Goal: Task Accomplishment & Management: Use online tool/utility

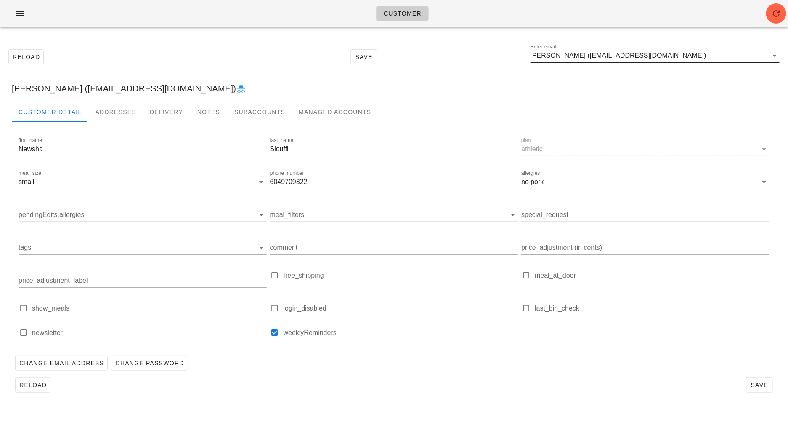
click at [692, 54] on input "Newsha Siouffi (newsha_siouffi@vancity.com)" at bounding box center [649, 55] width 237 height 13
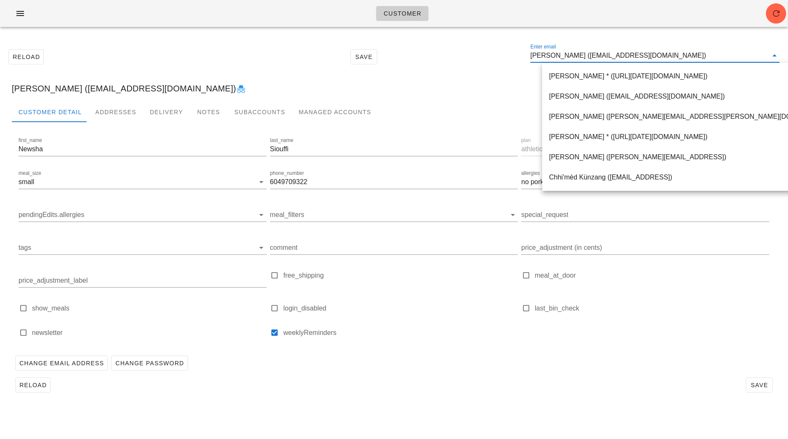
paste input "write2christiane@gmail.com"
type input "write2christiane@gmail.com"
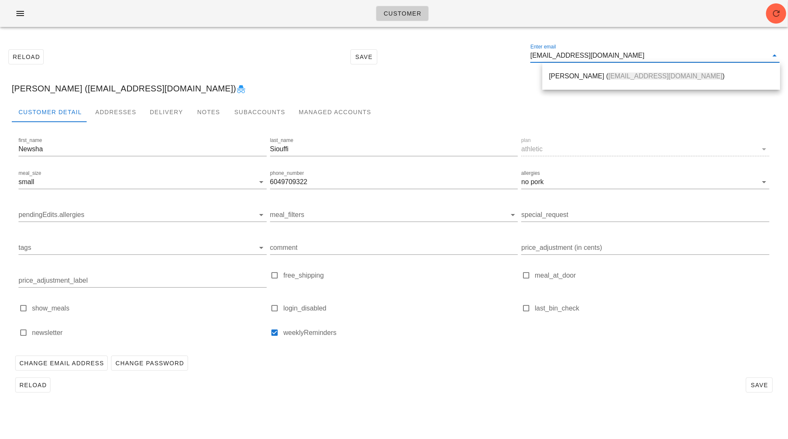
click at [580, 74] on div "Christiane Martinez ( write2christiane@gmail.com )" at bounding box center [661, 76] width 224 height 8
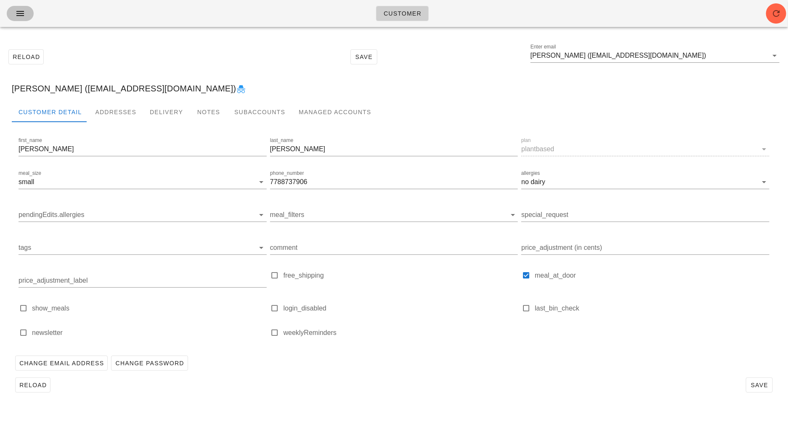
click at [24, 19] on button "button" at bounding box center [20, 13] width 27 height 15
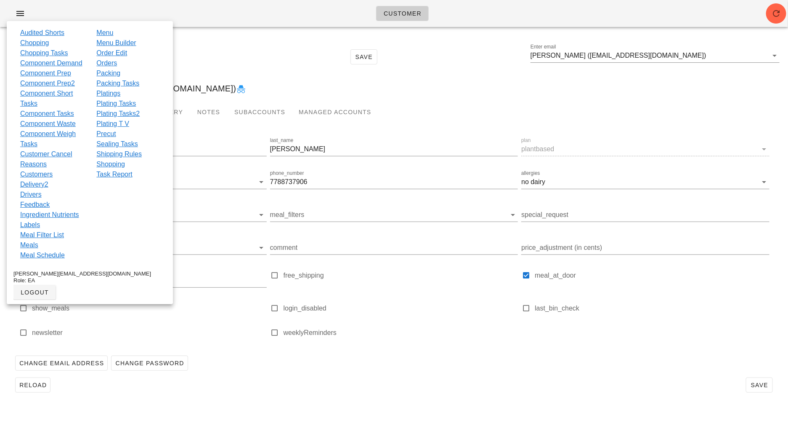
click at [106, 63] on link "Orders" at bounding box center [106, 63] width 21 height 10
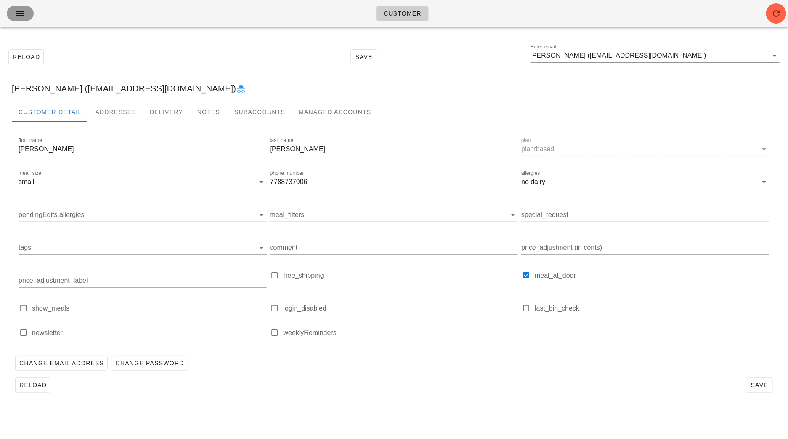
click at [19, 13] on icon "button" at bounding box center [20, 13] width 10 height 10
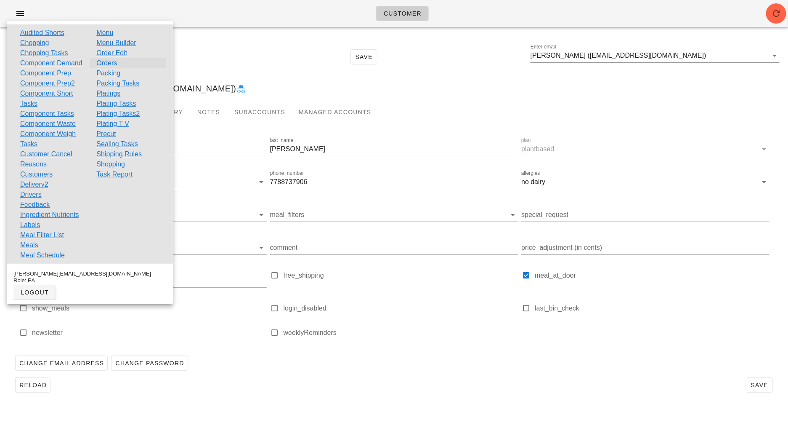
click at [111, 64] on link "Orders" at bounding box center [106, 63] width 21 height 10
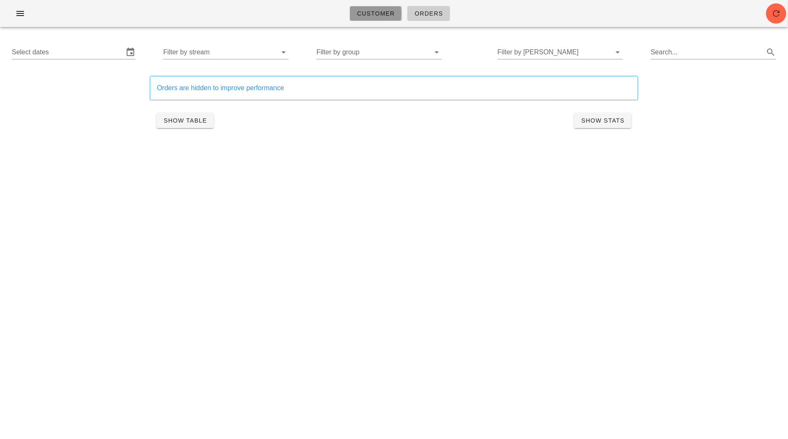
click at [387, 17] on link "Customer" at bounding box center [376, 13] width 53 height 15
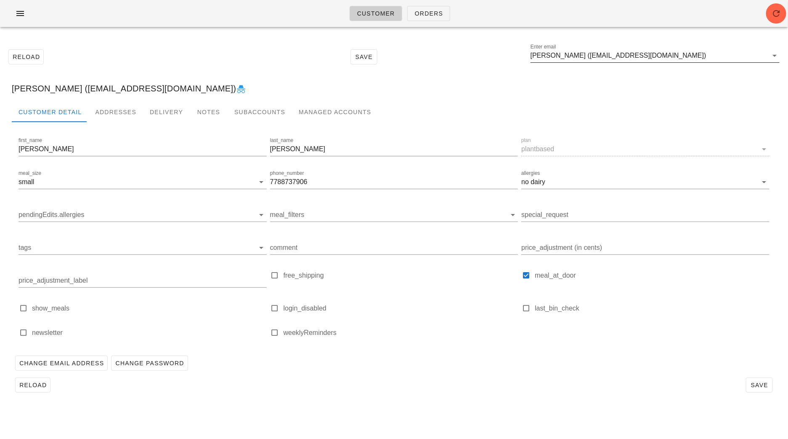
click at [703, 56] on input "Christiane Martinez (write2christiane@gmail.com)" at bounding box center [649, 55] width 237 height 13
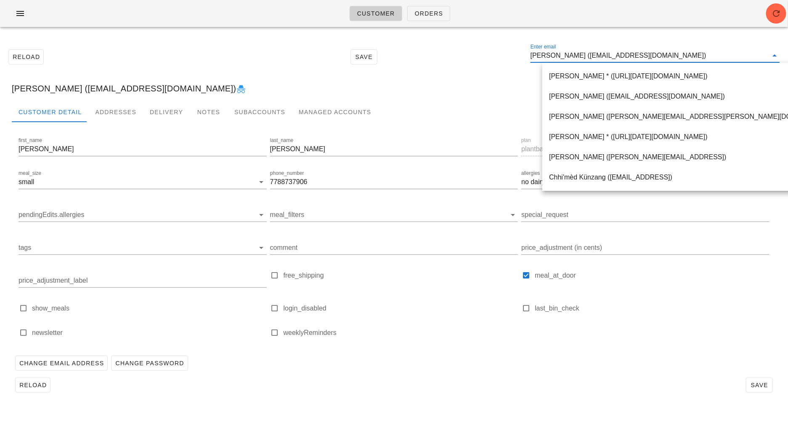
paste input "Piero@tinomechanical.com"
type input "Piero@tinomechanical.com"
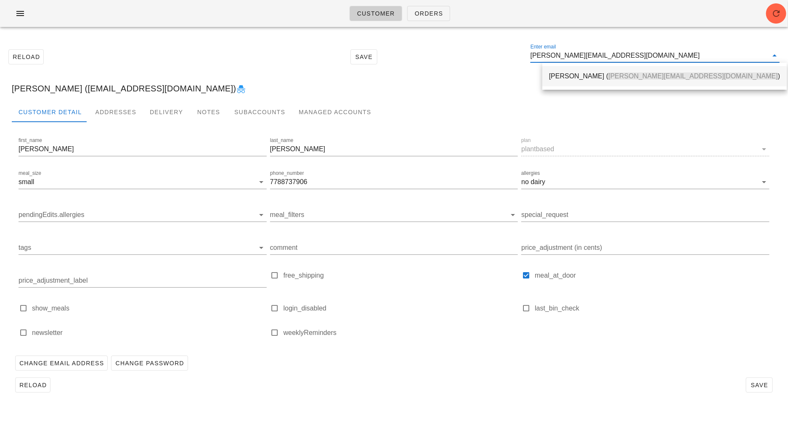
click at [572, 77] on div "Piero Iamartino ( piero@tinomechanical.com )" at bounding box center [664, 76] width 231 height 8
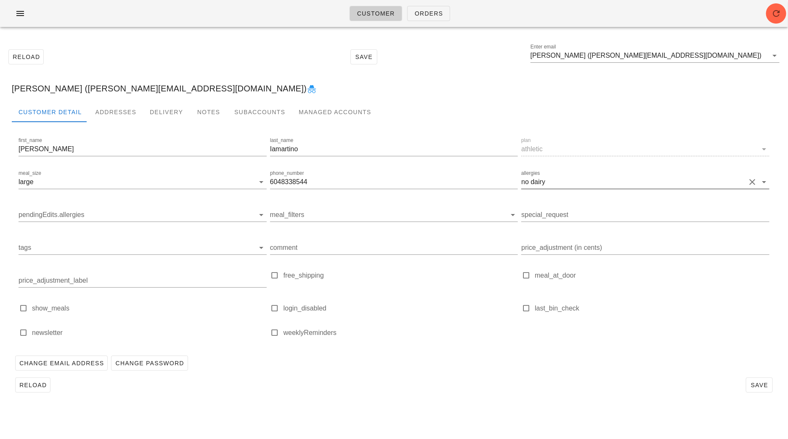
click at [753, 181] on button "Clear allergies" at bounding box center [753, 182] width 10 height 10
click at [752, 386] on span "Save" at bounding box center [759, 384] width 19 height 7
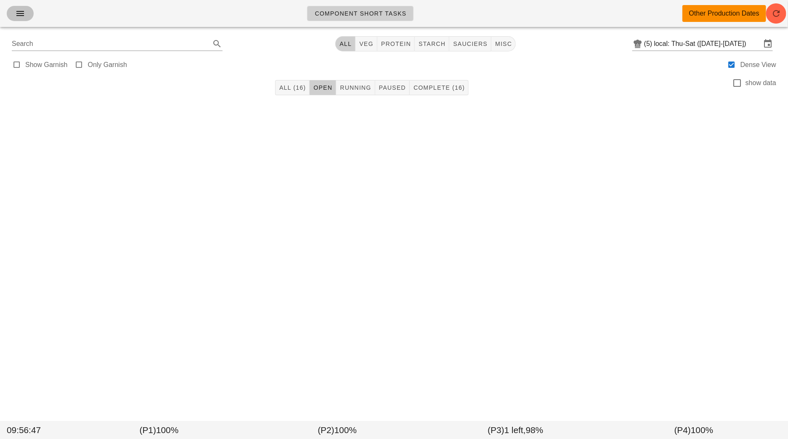
click at [19, 8] on button "button" at bounding box center [20, 13] width 27 height 15
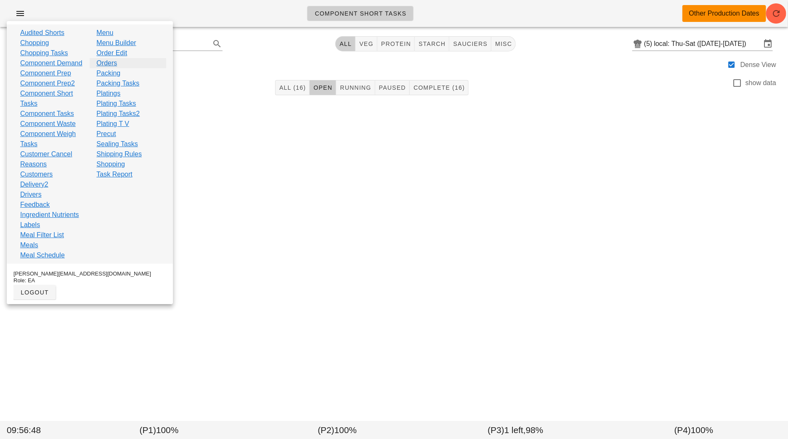
click at [103, 65] on link "Orders" at bounding box center [106, 63] width 21 height 10
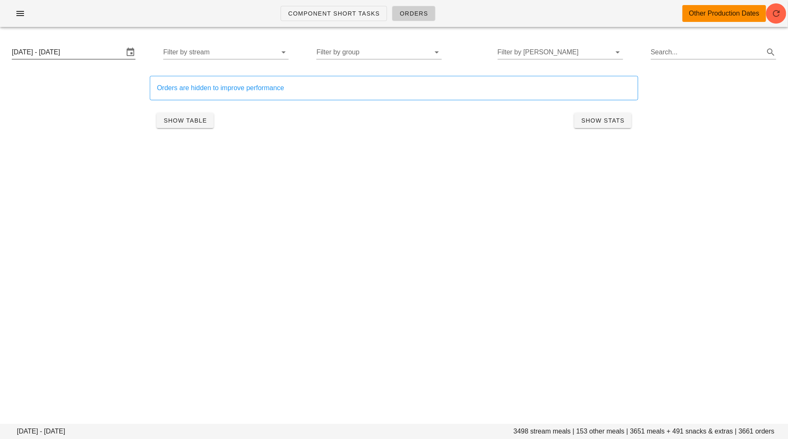
click at [70, 52] on input "[DATE] - [DATE]" at bounding box center [68, 51] width 112 height 13
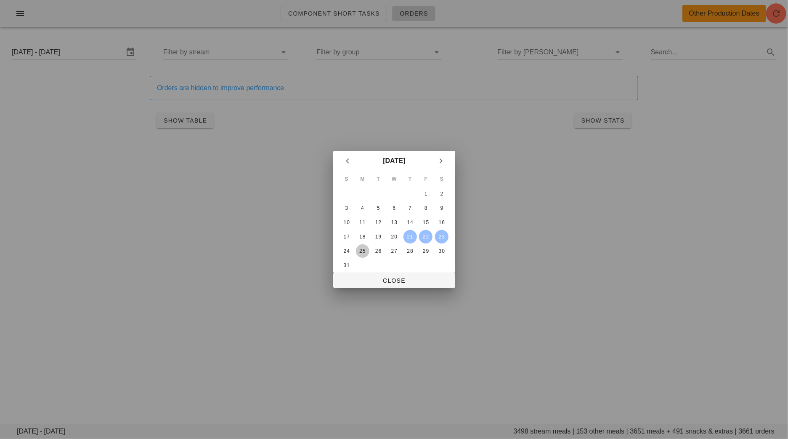
click at [360, 250] on div "25" at bounding box center [362, 251] width 13 height 6
click at [443, 252] on div "30" at bounding box center [441, 251] width 13 height 6
click at [412, 285] on button "Close" at bounding box center [394, 280] width 122 height 15
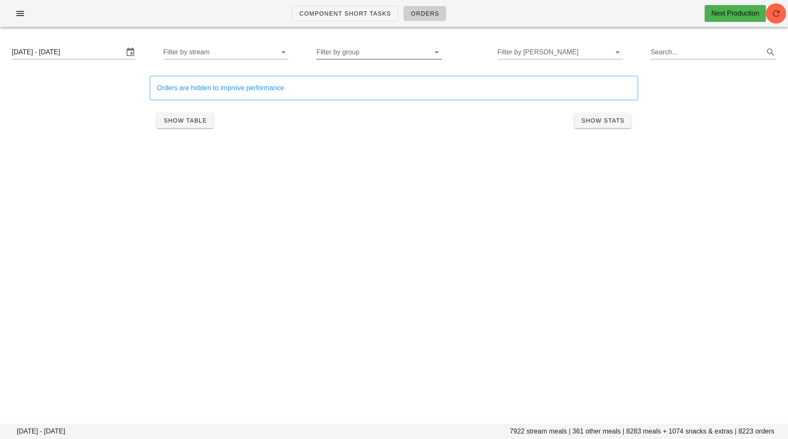
click at [328, 52] on input "Filter by group" at bounding box center [373, 51] width 112 height 13
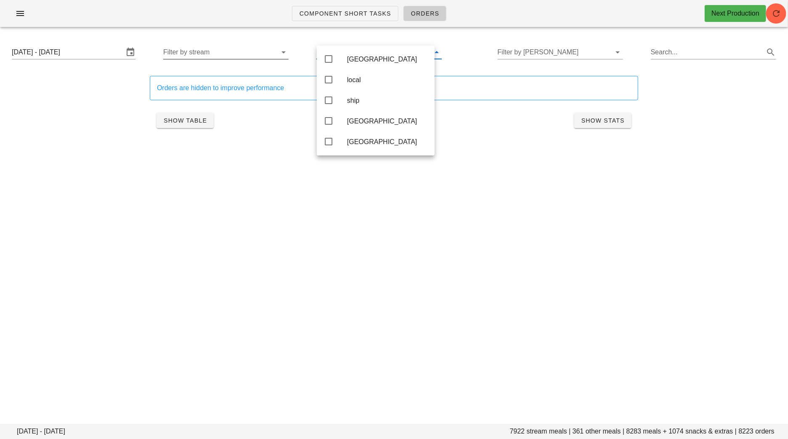
click at [247, 47] on input "Filter by stream" at bounding box center [219, 51] width 112 height 13
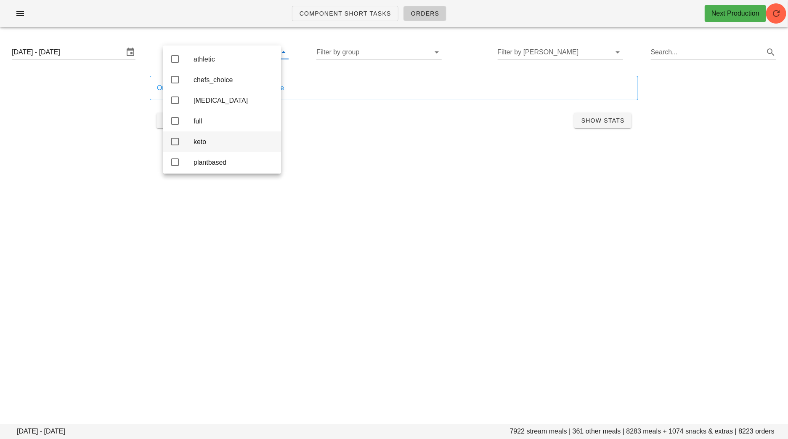
click at [221, 144] on div "keto" at bounding box center [234, 142] width 81 height 8
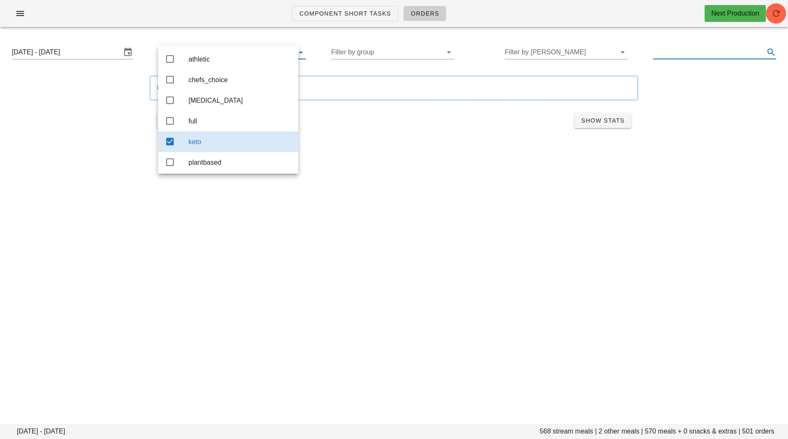
click at [669, 53] on input "text" at bounding box center [708, 51] width 109 height 13
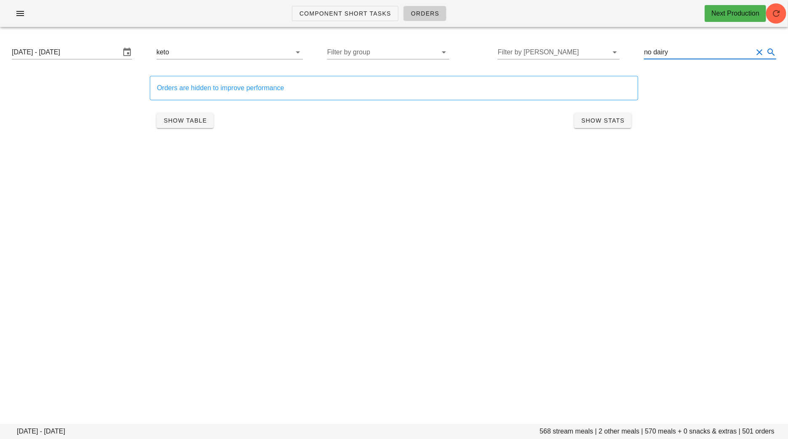
type input "no dairy"
click at [436, 163] on div "Component Short Tasks Orders Next Production [DATE] - [DATE] 568 stream meals |…" at bounding box center [394, 219] width 788 height 439
click at [175, 119] on span "Show Table" at bounding box center [185, 120] width 44 height 7
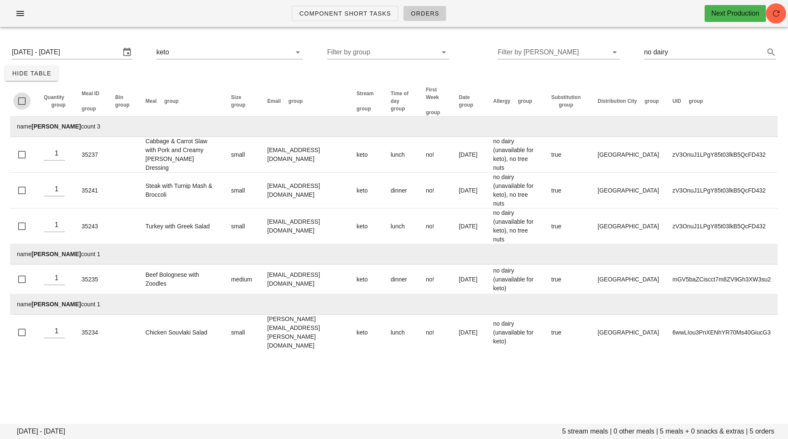
click at [19, 100] on div at bounding box center [22, 101] width 14 height 14
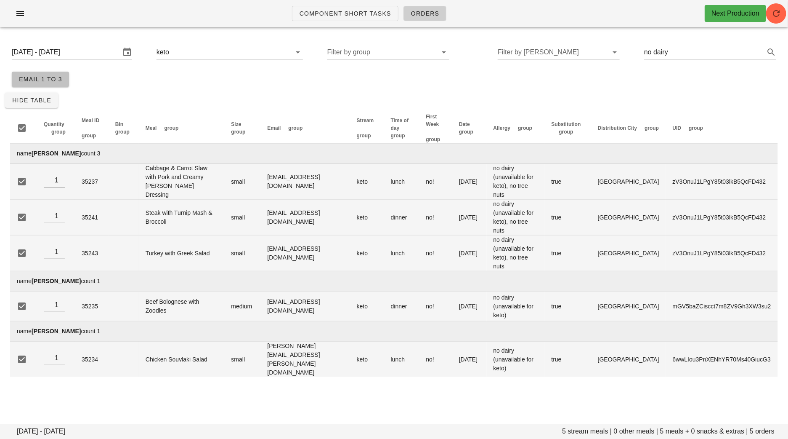
click at [42, 78] on span "Email 1 to 3" at bounding box center [41, 79] width 44 height 7
click at [284, 362] on div "[DATE] - [DATE] 5 stream meals | 0 other meals | 5 meals + 0 snacks & extras | …" at bounding box center [394, 217] width 788 height 367
click at [215, 341] on td "Chicken Souvlaki Salad" at bounding box center [182, 358] width 86 height 35
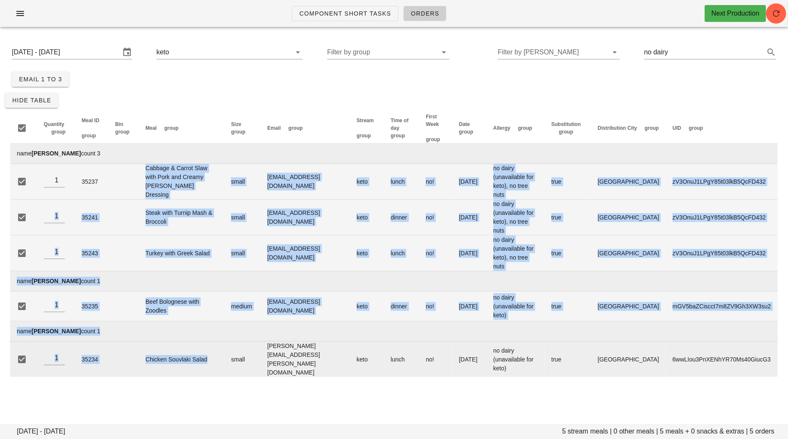
drag, startPoint x: 151, startPoint y: 160, endPoint x: 215, endPoint y: 329, distance: 180.1
click at [215, 329] on tbody "name [PERSON_NAME] count 3 1 35237 Cabbage & Carrot Slaw with Pork and Creamy […" at bounding box center [394, 260] width 768 height 233
copy tbody "Cabbage & Carrot Slaw with Pork and Creamy [PERSON_NAME] Dressing small [EMAIL_…"
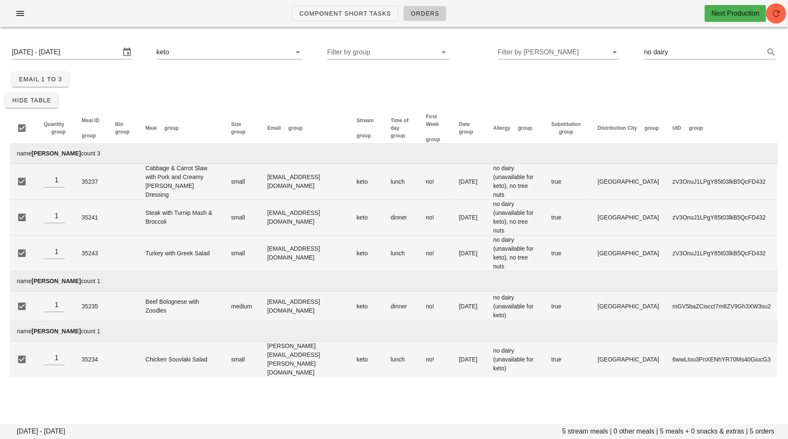
click at [339, 391] on div "Component Short Tasks Orders Next Production [DATE] - [DATE] 5 stream meals | 0…" at bounding box center [394, 219] width 788 height 439
click at [24, 6] on button "button" at bounding box center [20, 13] width 27 height 15
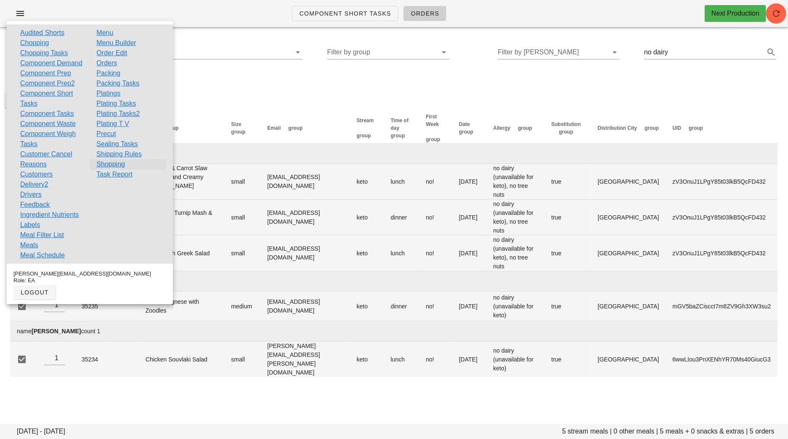
click at [117, 159] on link "Shopping" at bounding box center [110, 164] width 29 height 10
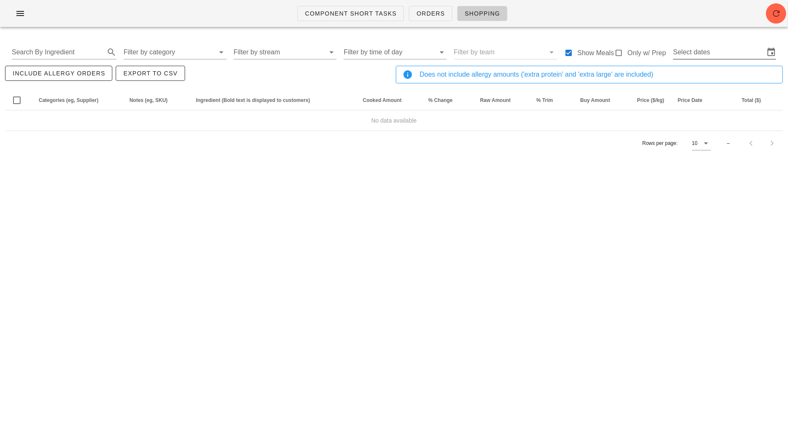
click at [694, 52] on input "Select dates" at bounding box center [718, 51] width 91 height 13
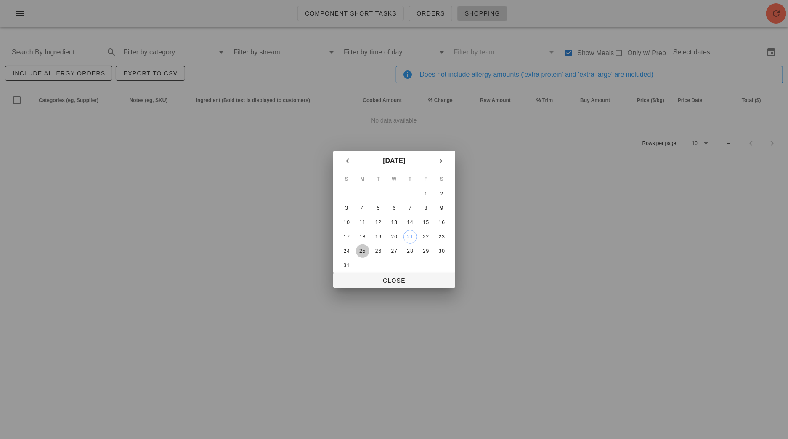
click at [368, 248] on div "25" at bounding box center [362, 251] width 13 height 6
click at [392, 248] on div "27" at bounding box center [393, 251] width 13 height 6
click at [394, 277] on span "Close" at bounding box center [394, 280] width 109 height 7
type input "[DATE] - [DATE]"
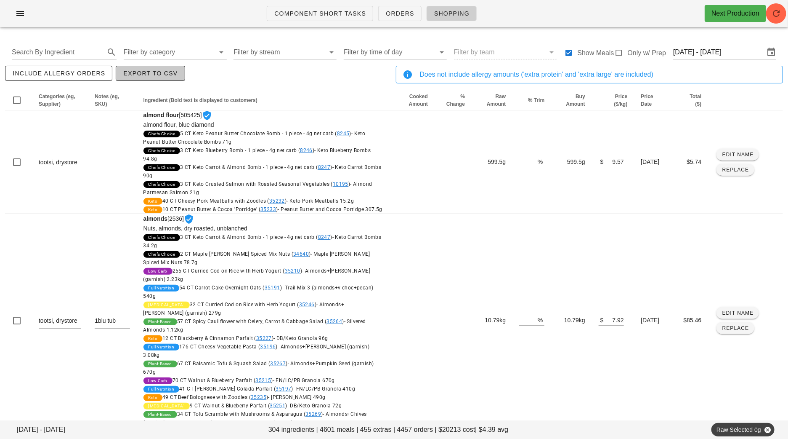
click at [154, 70] on span "Export to CSV" at bounding box center [150, 73] width 55 height 7
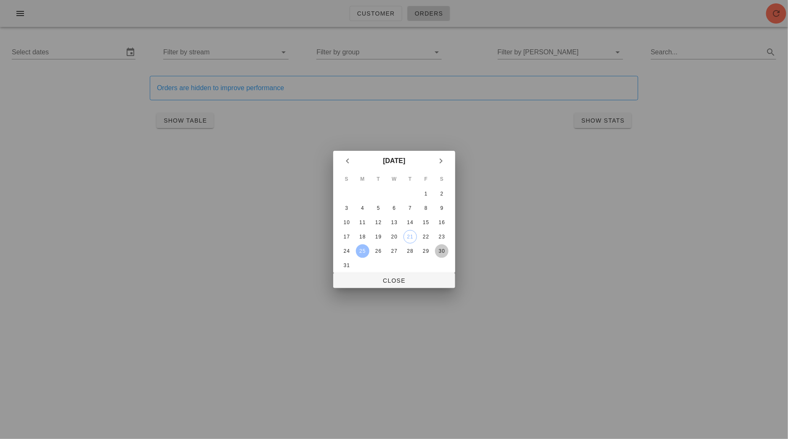
click at [439, 249] on div "30" at bounding box center [441, 251] width 13 height 6
click at [430, 278] on span "Close" at bounding box center [394, 280] width 109 height 7
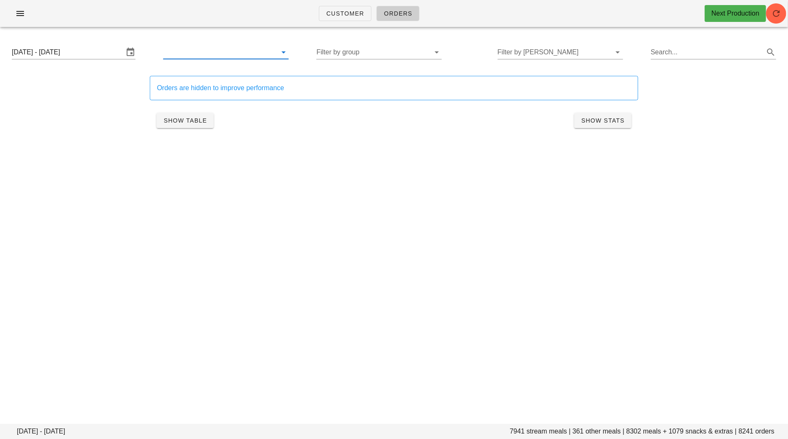
click at [258, 55] on input "text" at bounding box center [219, 51] width 112 height 13
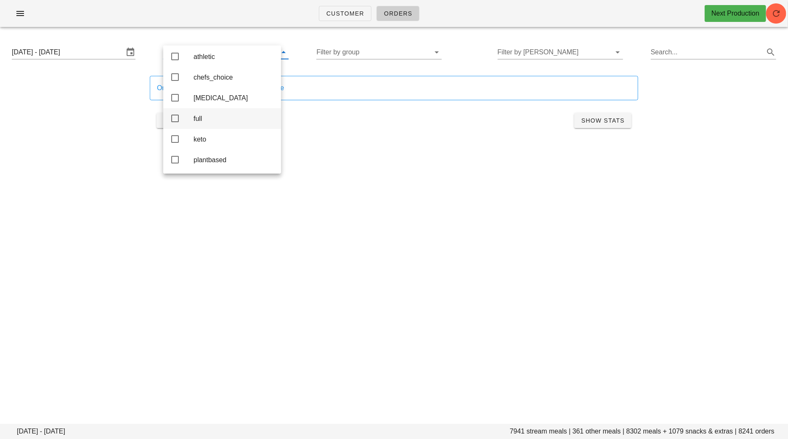
scroll to position [4, 0]
click at [238, 142] on div "keto" at bounding box center [234, 139] width 81 height 8
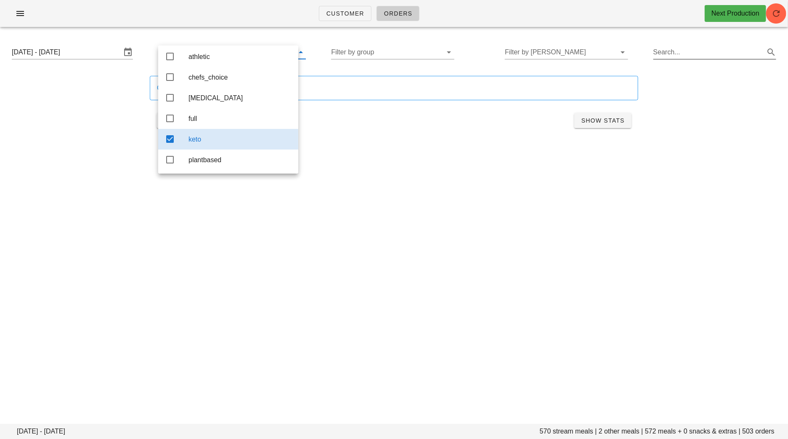
click at [687, 53] on input "Search..." at bounding box center [708, 51] width 109 height 13
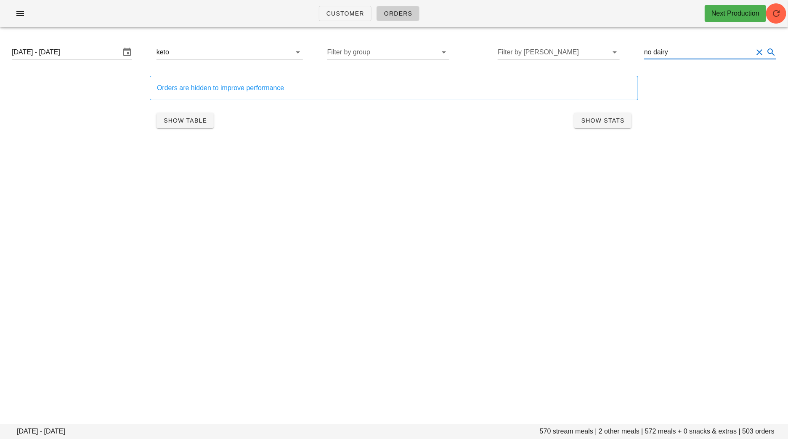
type input "no dairy"
click at [548, 186] on div "Customer Orders Next Production Monday August 25 - Saturday August 30 570 strea…" at bounding box center [394, 219] width 788 height 439
click at [208, 126] on button "Show Table" at bounding box center [185, 120] width 57 height 15
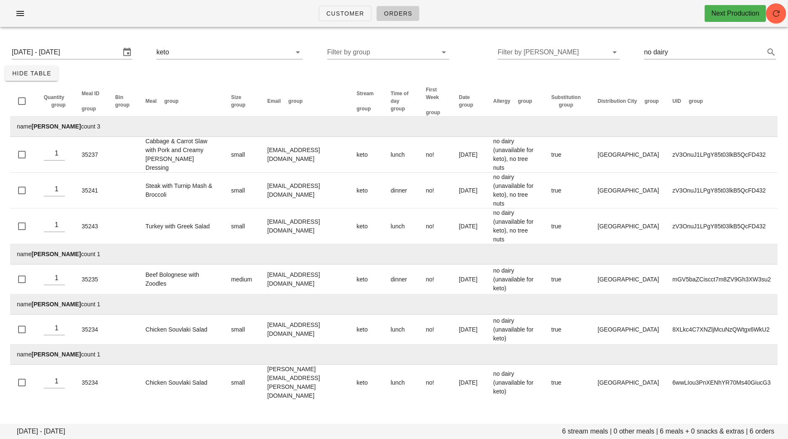
drag, startPoint x: 217, startPoint y: 303, endPoint x: 32, endPoint y: 281, distance: 186.9
click at [32, 281] on tbody "name Alyssa Lazzer count 3 1 35237 Cabbage & Carrot Slaw with Pork and Creamy D…" at bounding box center [394, 258] width 768 height 283
copy tbody "Nicole Nouch count 1 35234 Chicken Souvlaki Salad"
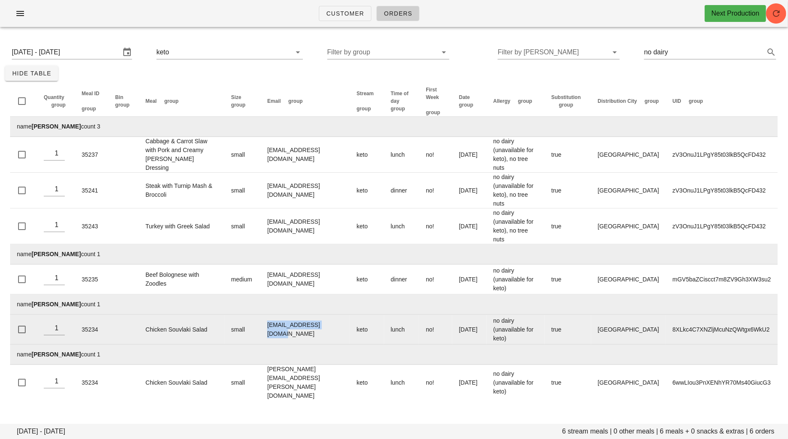
drag, startPoint x: 330, startPoint y: 304, endPoint x: 263, endPoint y: 304, distance: 67.3
click at [263, 314] on td "nicolenouch@gmail.com" at bounding box center [305, 329] width 89 height 30
copy td "nicolenouch@gmail.com"
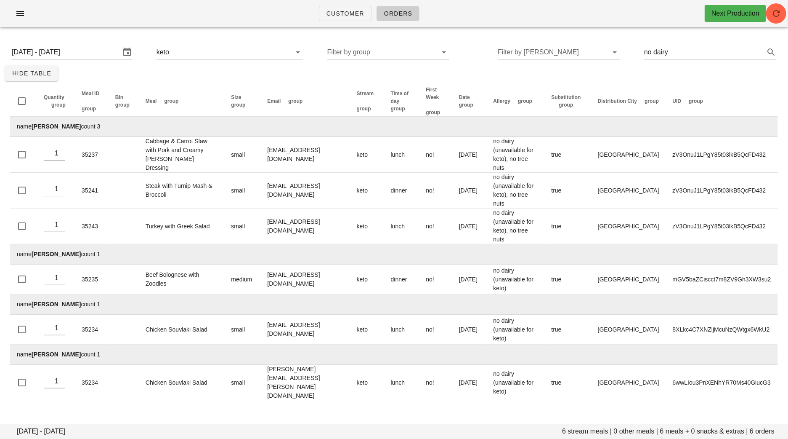
click at [285, 386] on div "Monday August 25 - Saturday August 30 6 stream meals | 0 other meals | 6 meals …" at bounding box center [394, 229] width 788 height 390
